Goal: Find contact information: Find contact information

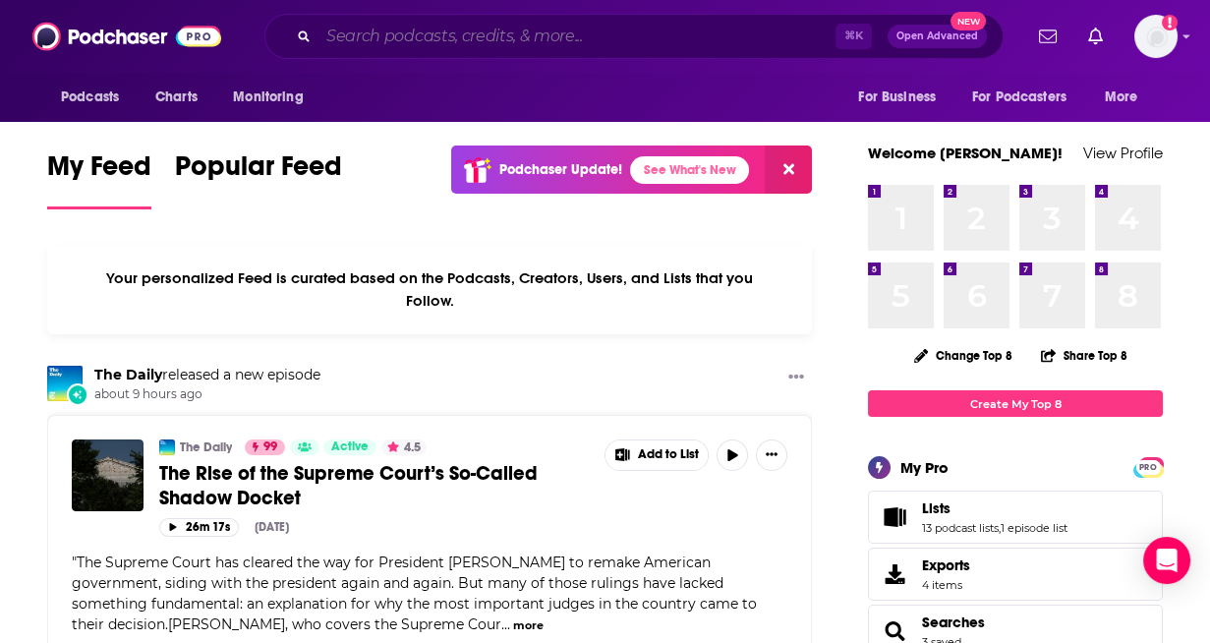
click at [437, 33] on input "Search podcasts, credits, & more..." at bounding box center [576, 36] width 517 height 31
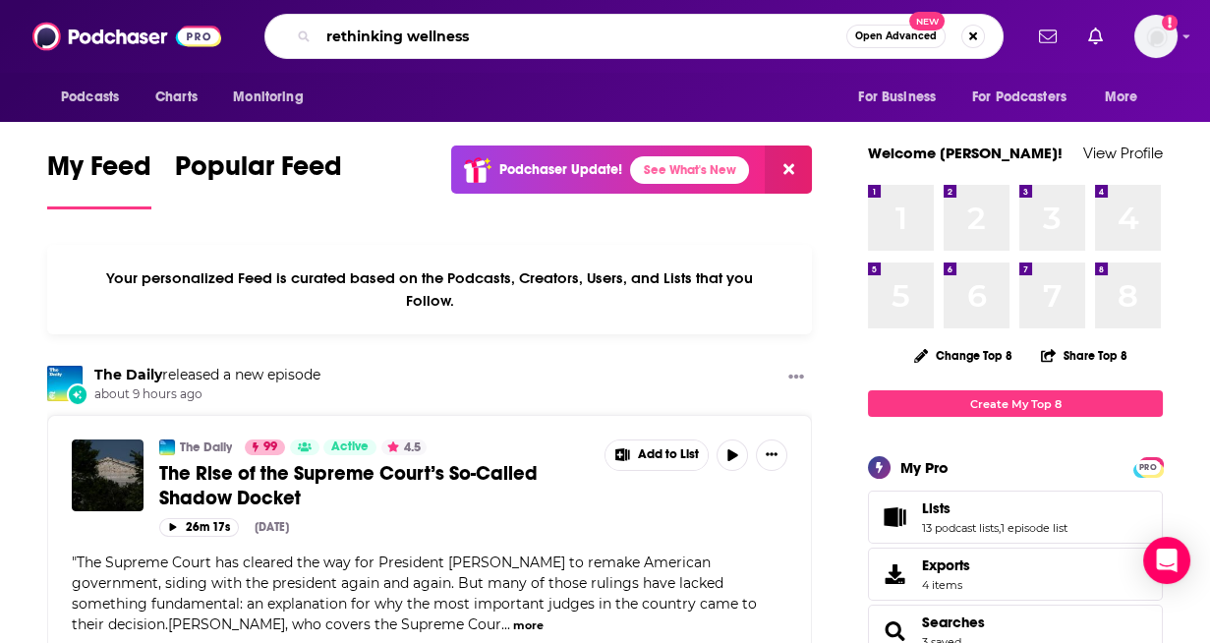
type input "rethinking wellness"
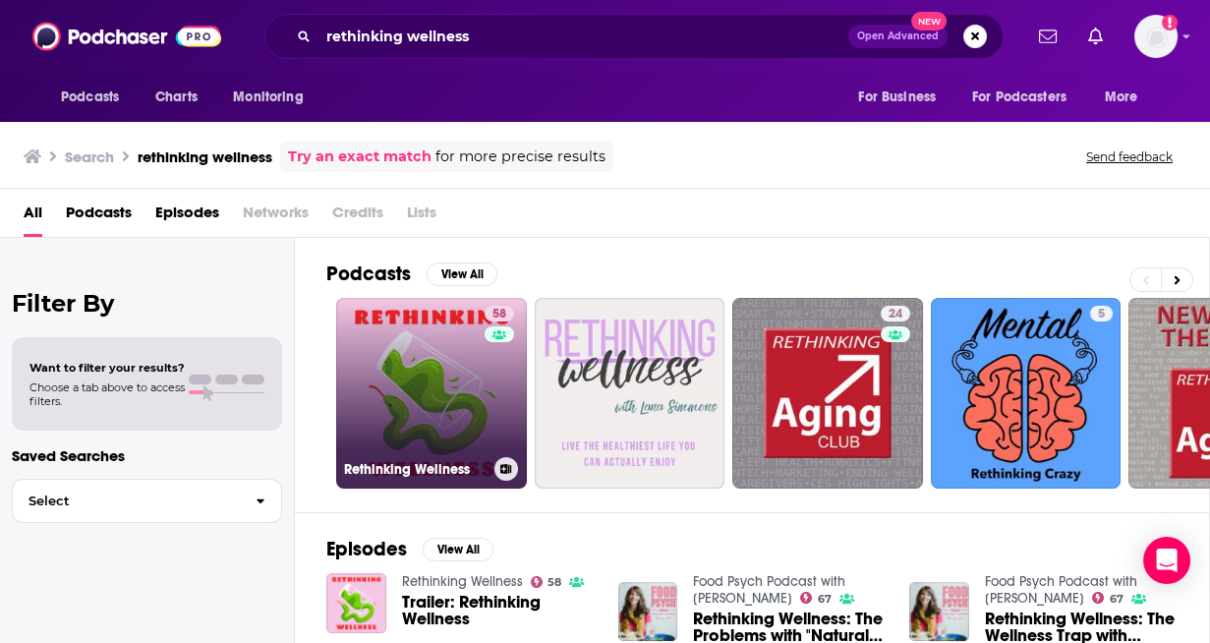
click at [437, 439] on link "58 Rethinking Wellness" at bounding box center [431, 393] width 191 height 191
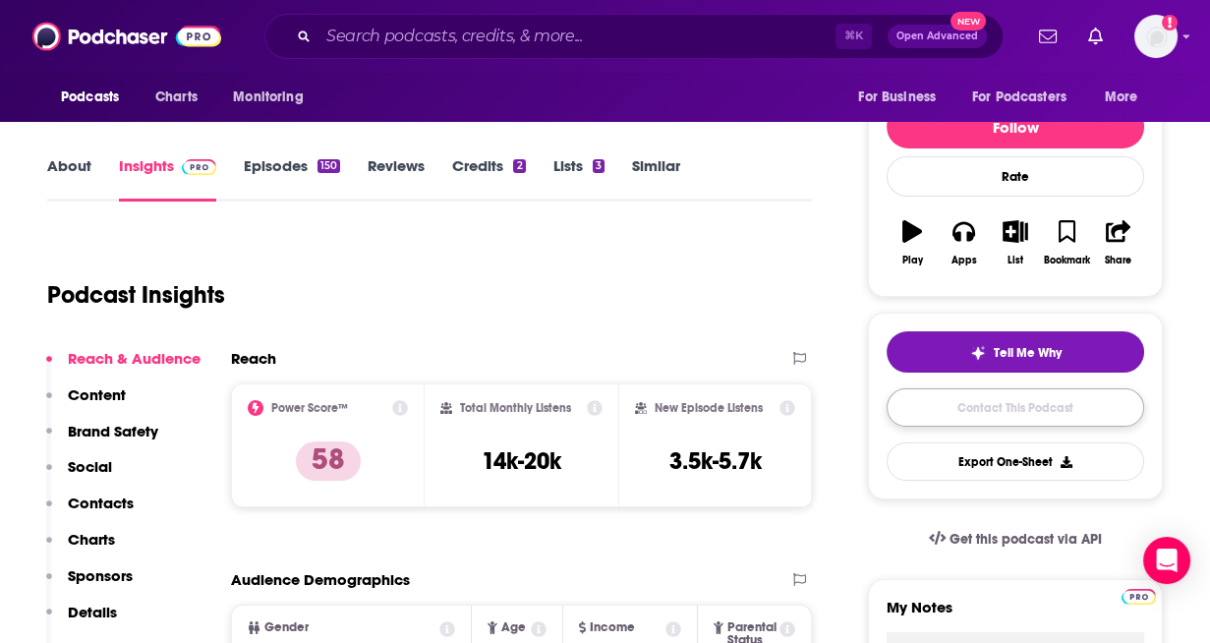
click at [1051, 426] on link "Contact This Podcast" at bounding box center [1014, 407] width 257 height 38
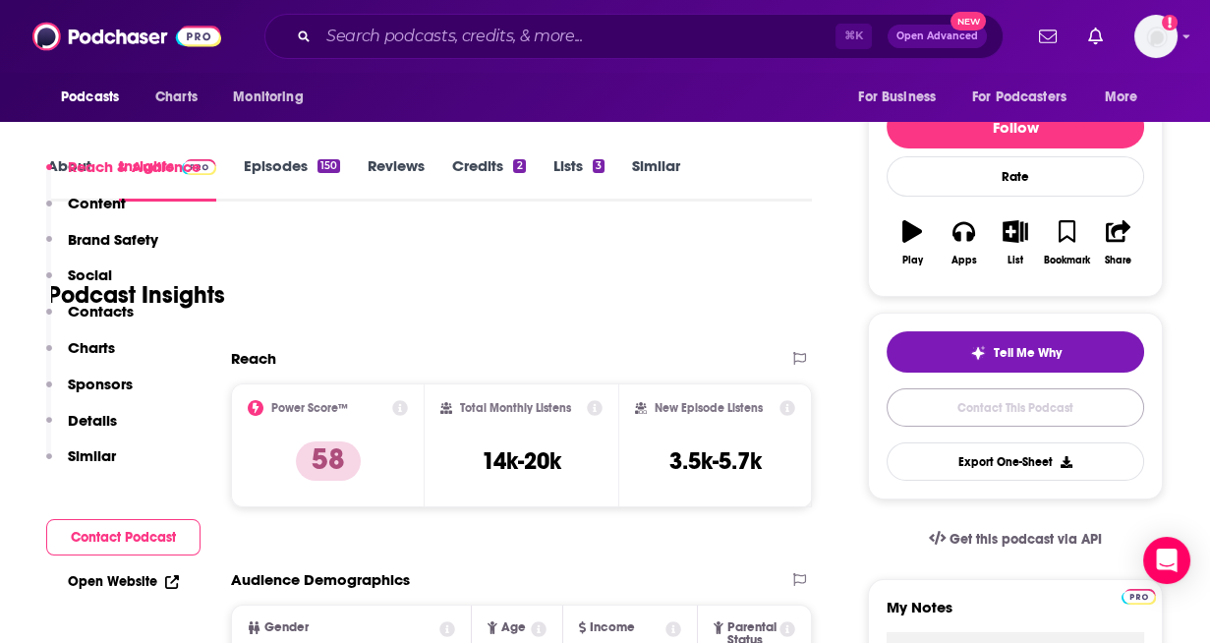
scroll to position [2132, 0]
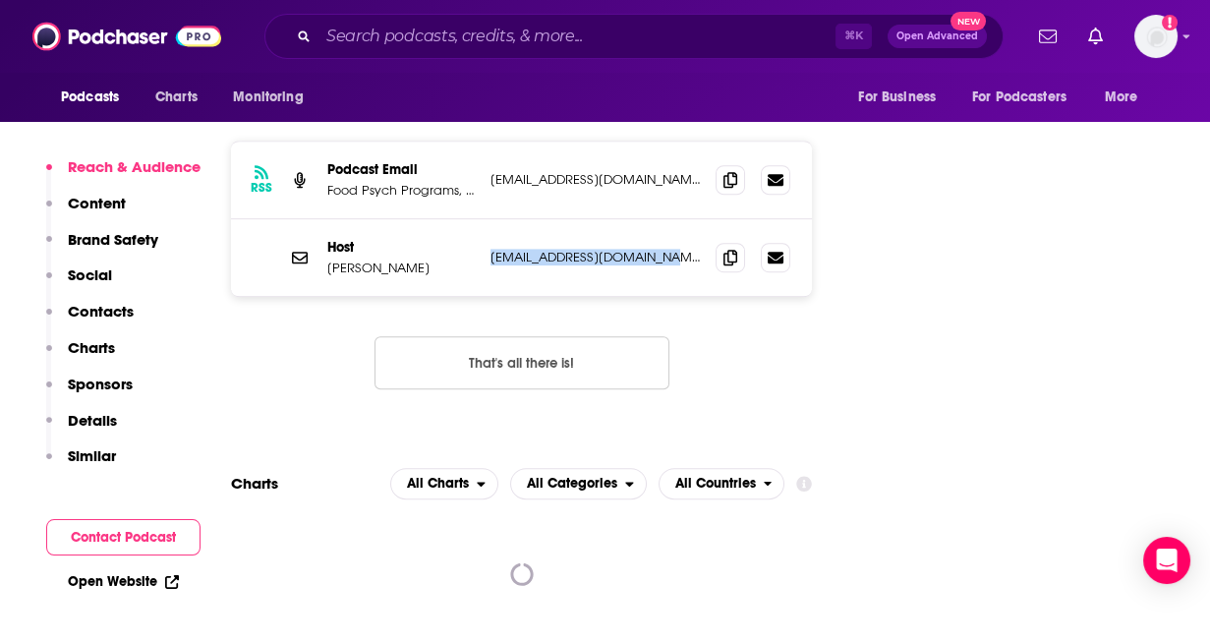
drag, startPoint x: 587, startPoint y: 166, endPoint x: 487, endPoint y: 168, distance: 99.3
click at [487, 219] on div "Host [PERSON_NAME] [EMAIL_ADDRESS][DOMAIN_NAME] [EMAIL_ADDRESS][DOMAIN_NAME]" at bounding box center [521, 257] width 581 height 77
copy p "[EMAIL_ADDRESS][DOMAIN_NAME]"
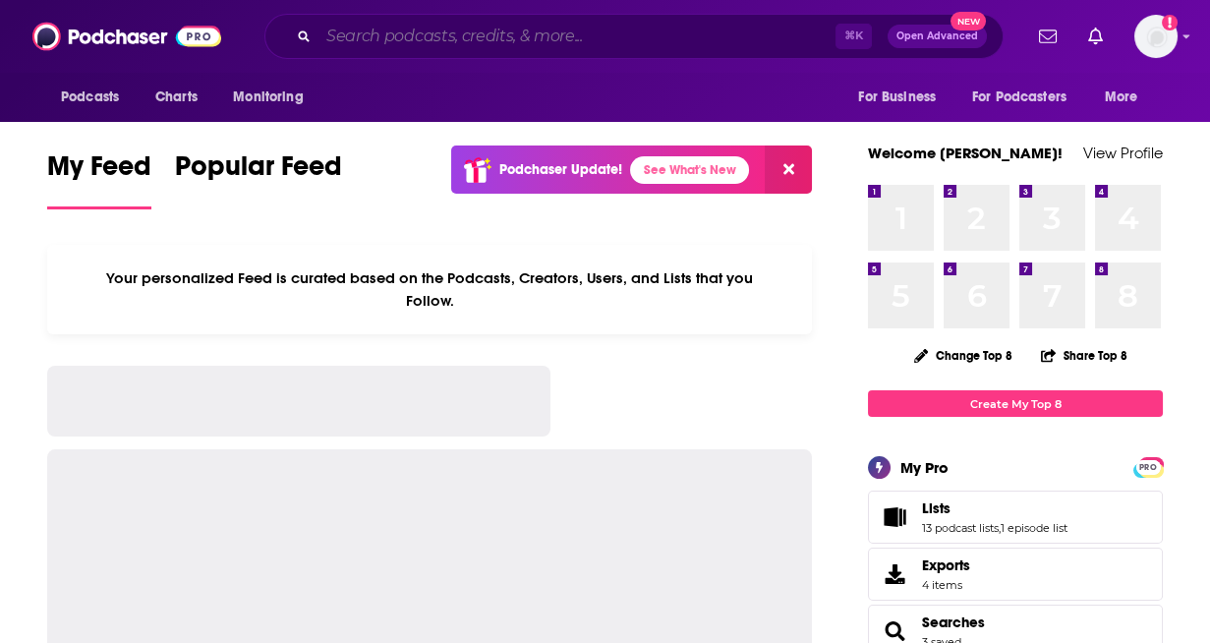
click at [389, 41] on input "Search podcasts, credits, & more..." at bounding box center [576, 36] width 517 height 31
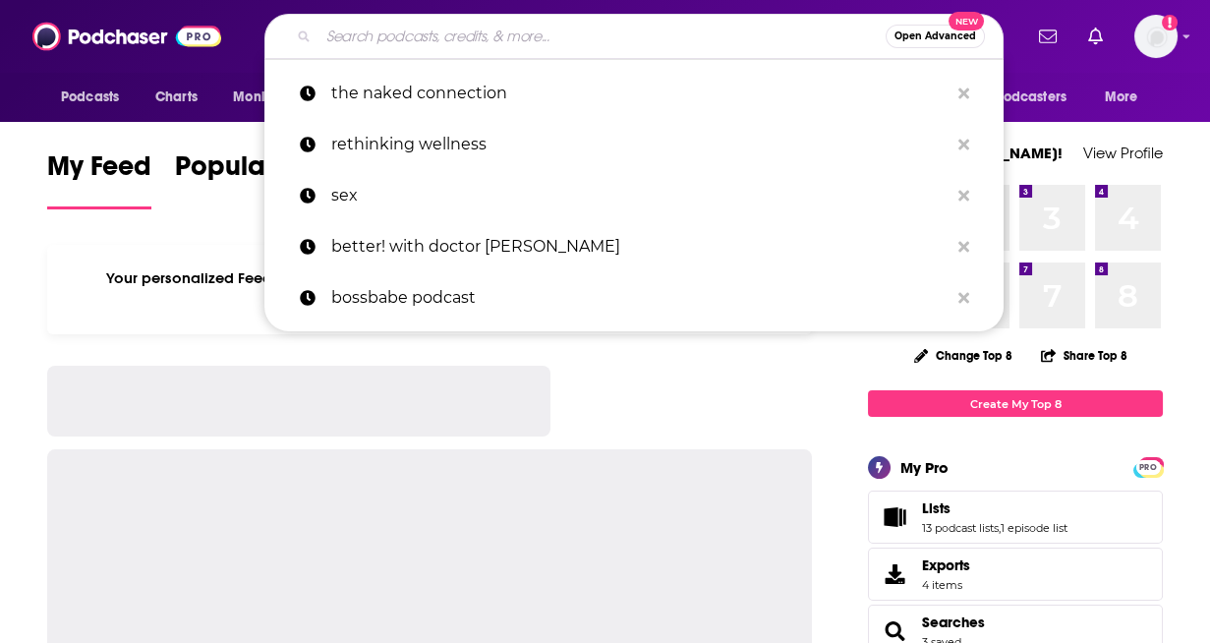
type input "b"
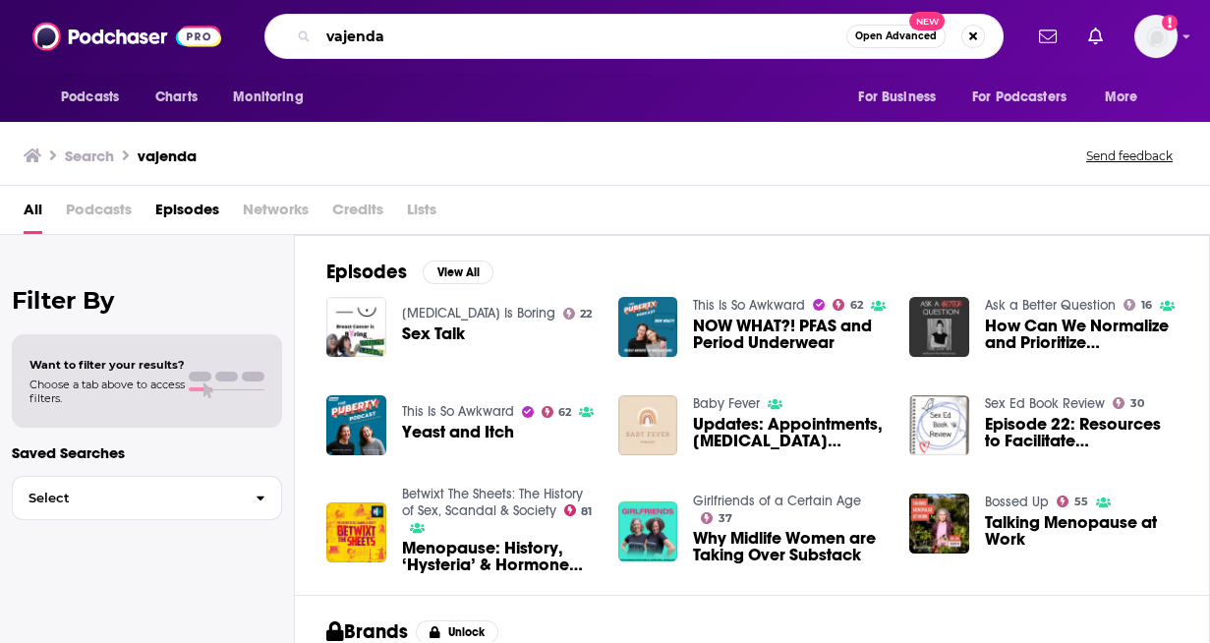
click at [363, 33] on input "vajenda" at bounding box center [582, 36] width 528 height 31
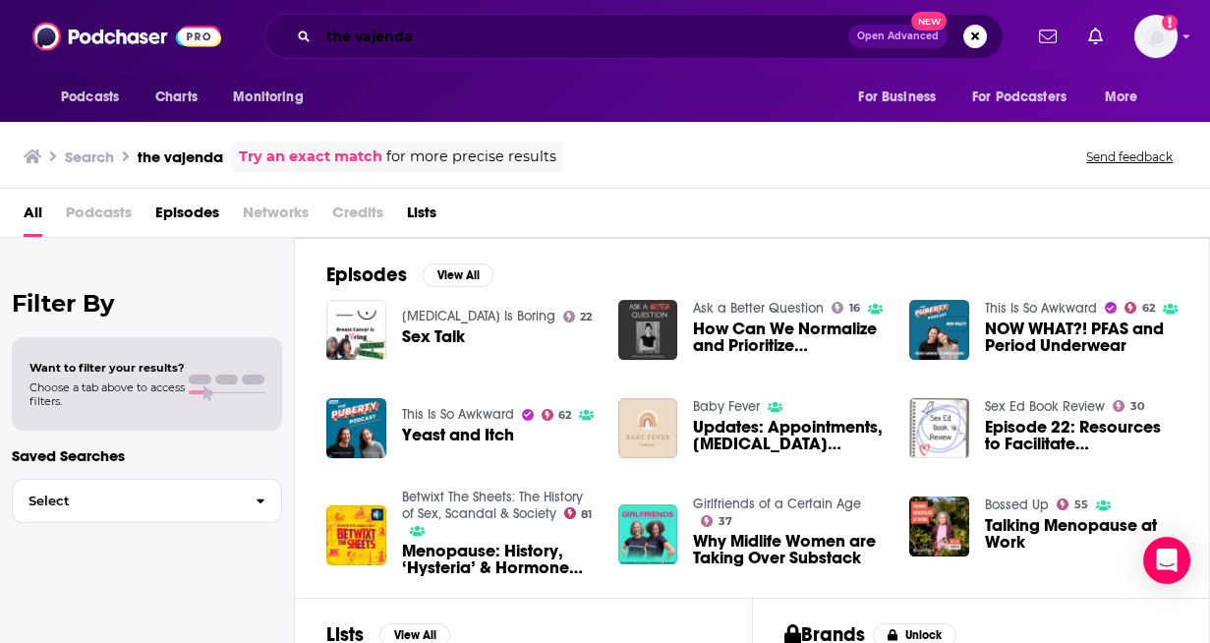
click at [402, 25] on input "the vajenda" at bounding box center [583, 36] width 530 height 31
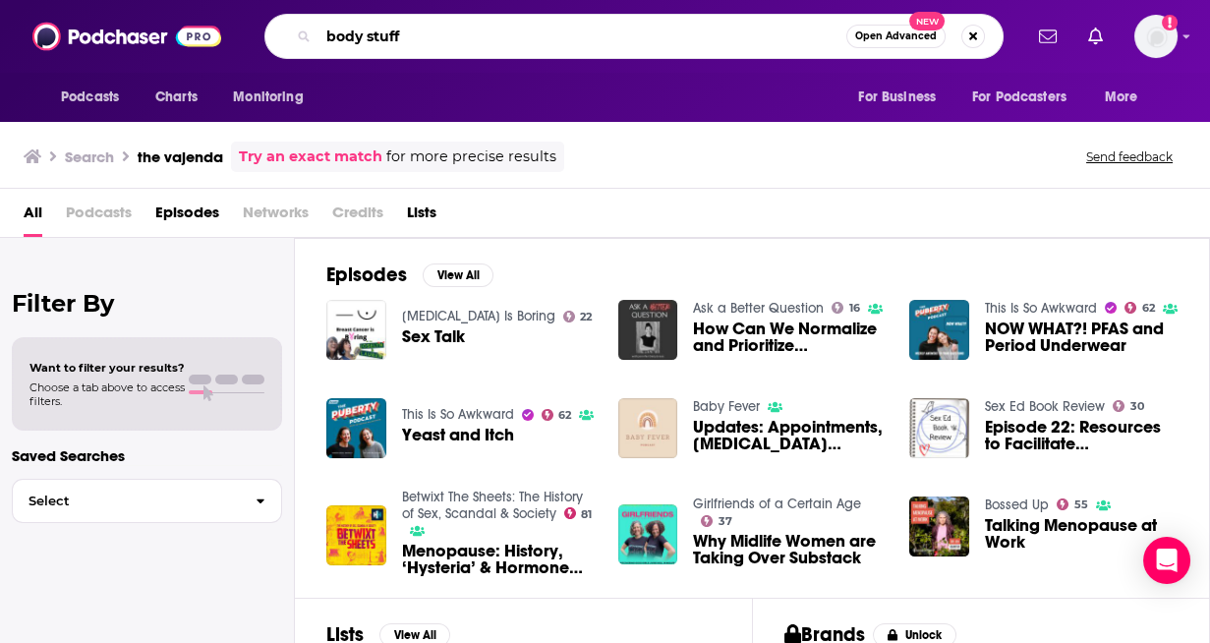
type input "body stuff"
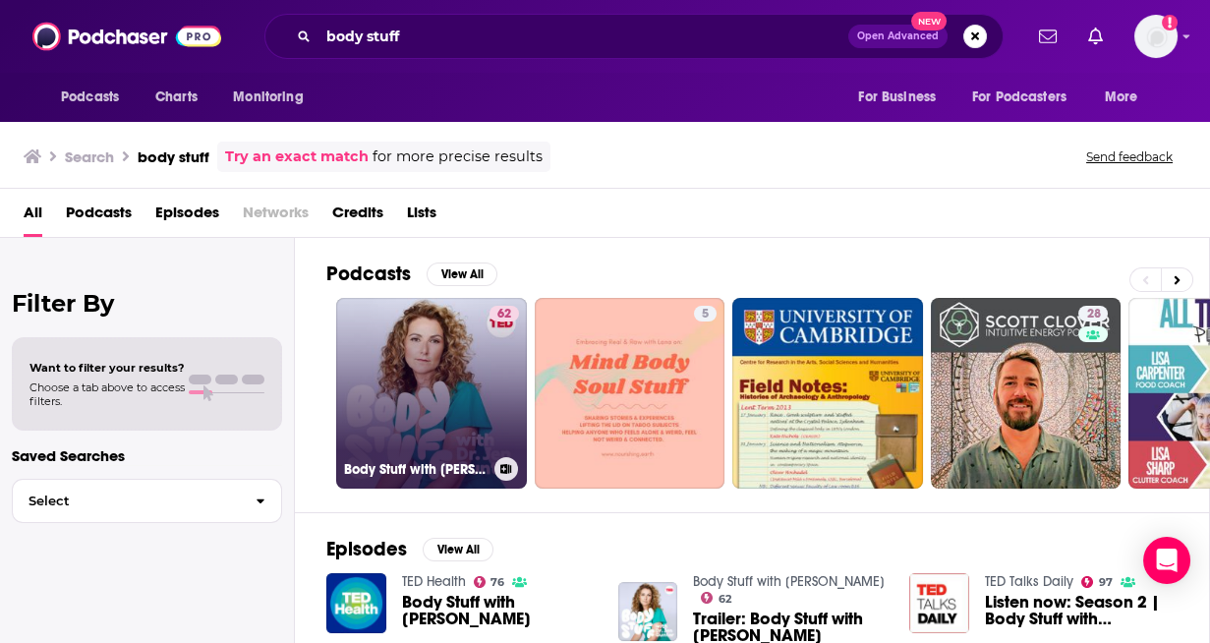
click at [445, 394] on link "62 Body Stuff with Dr. Jen Gunter" at bounding box center [431, 393] width 191 height 191
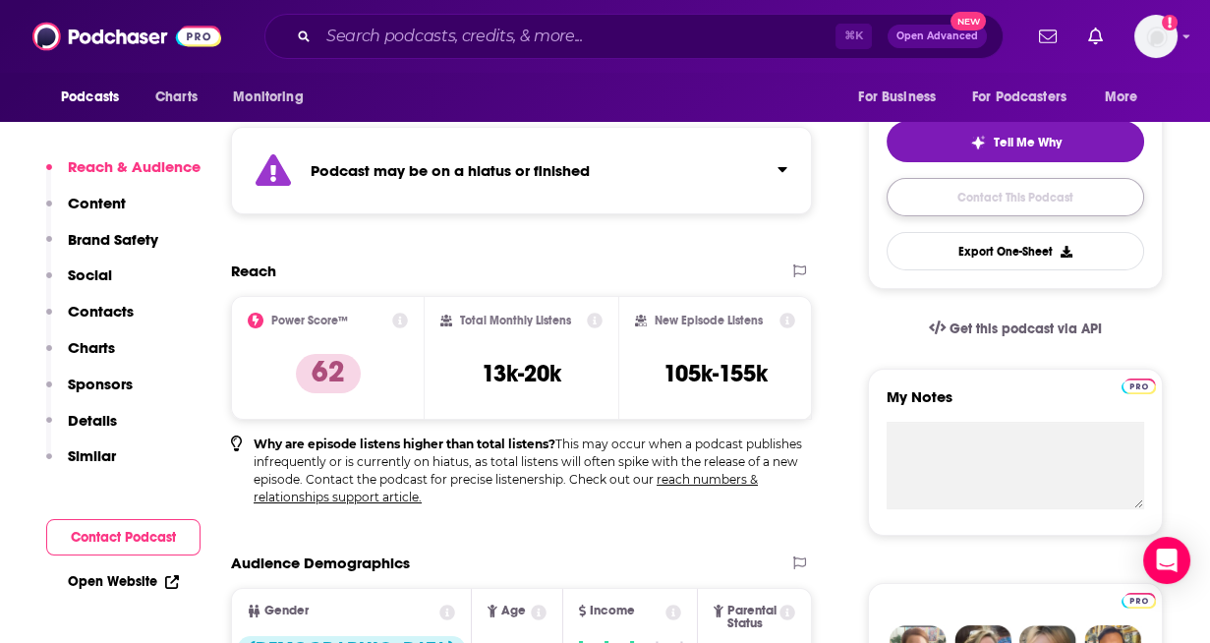
click at [901, 193] on link "Contact This Podcast" at bounding box center [1014, 197] width 257 height 38
